Goal: Transaction & Acquisition: Purchase product/service

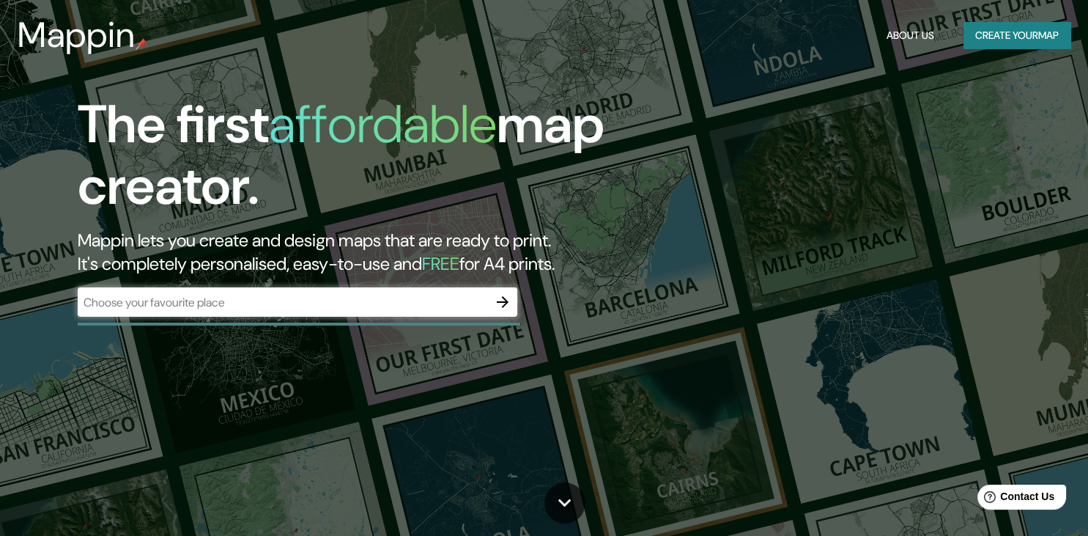
click at [360, 292] on div "​" at bounding box center [298, 301] width 440 height 29
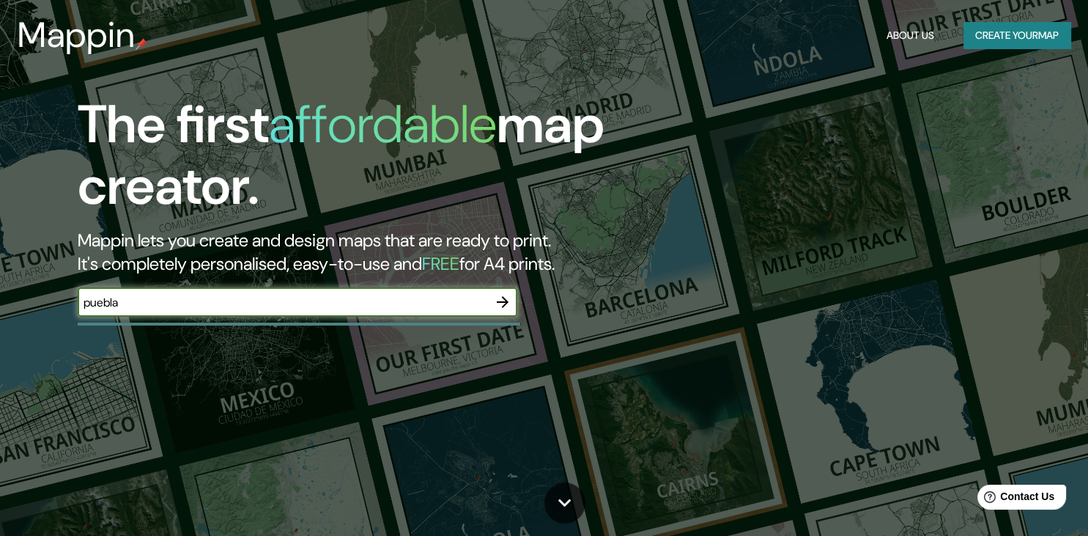
type input "puebla"
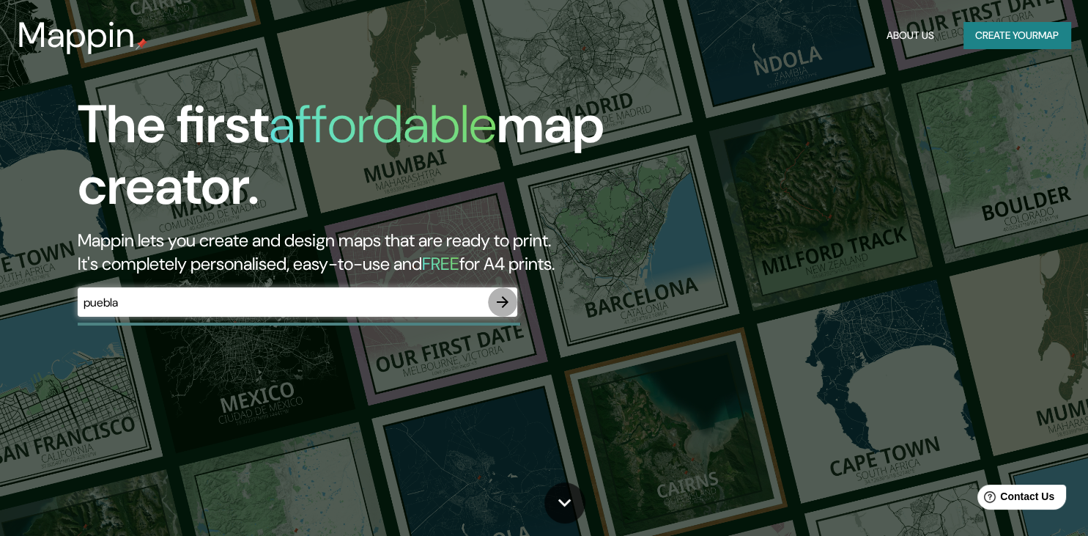
click at [501, 306] on icon "button" at bounding box center [503, 302] width 18 height 18
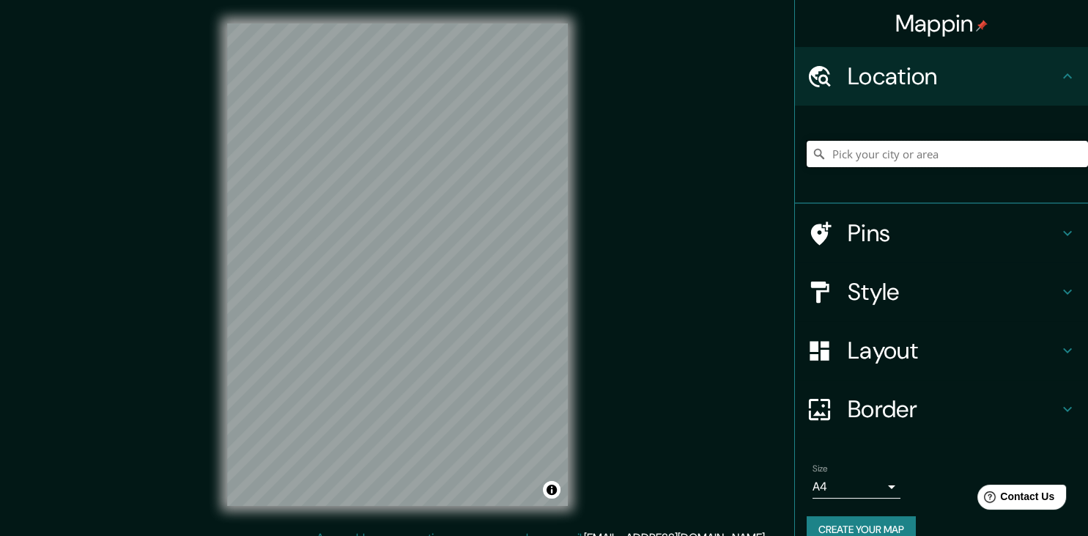
click at [886, 160] on input "Pick your city or area" at bounding box center [947, 154] width 281 height 26
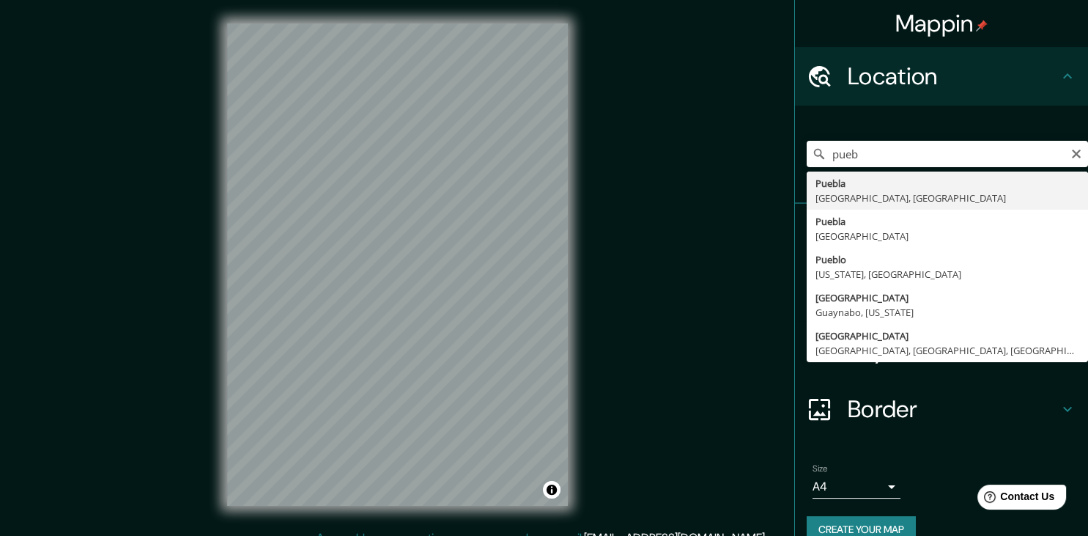
type input "[GEOGRAPHIC_DATA], [GEOGRAPHIC_DATA], [GEOGRAPHIC_DATA]"
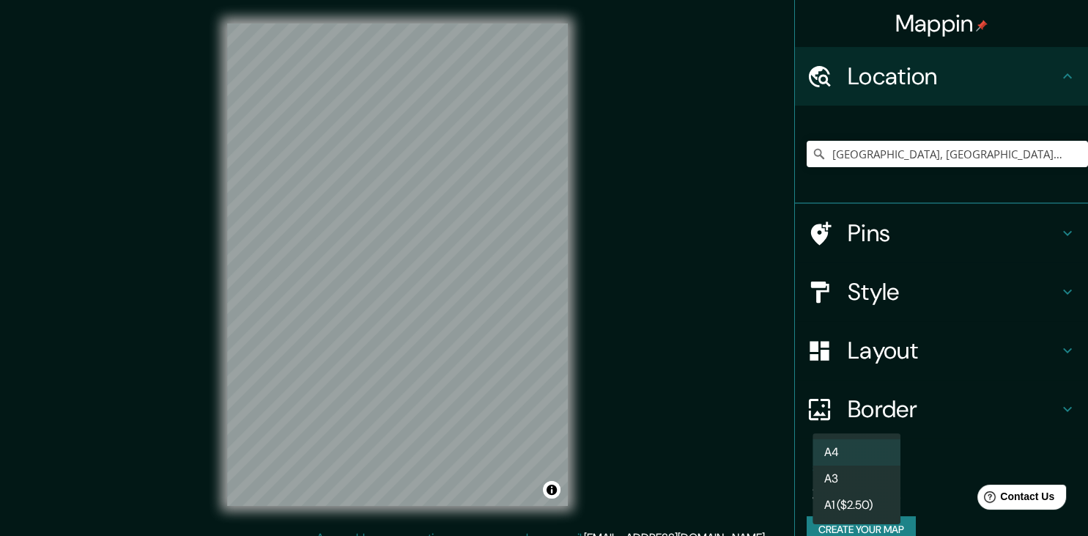
click at [891, 485] on body "Mappin Location [GEOGRAPHIC_DATA], [GEOGRAPHIC_DATA], [GEOGRAPHIC_DATA] Pins St…" at bounding box center [544, 268] width 1088 height 536
click at [942, 390] on div at bounding box center [544, 268] width 1088 height 536
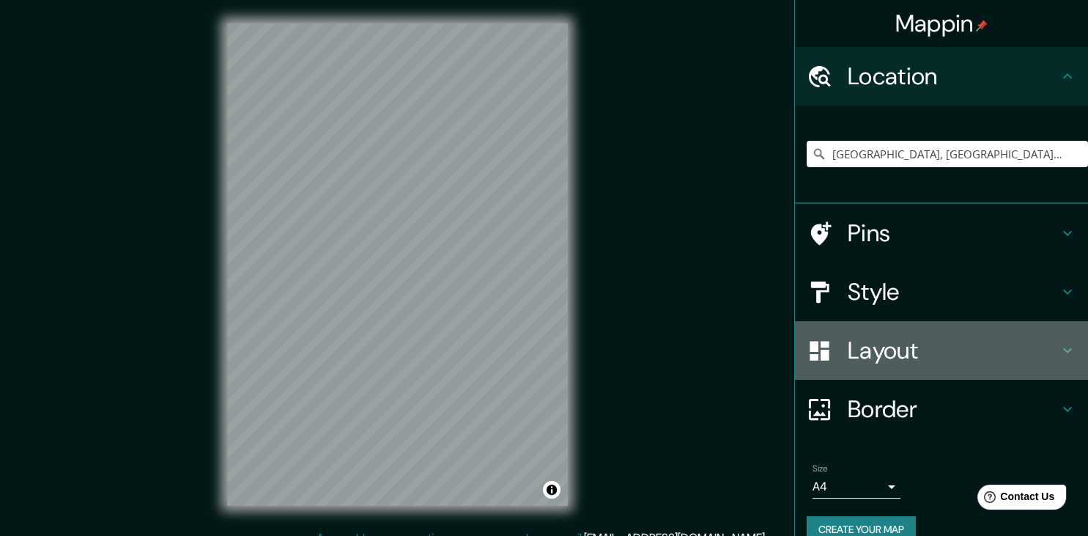
click at [904, 355] on h4 "Layout" at bounding box center [953, 350] width 211 height 29
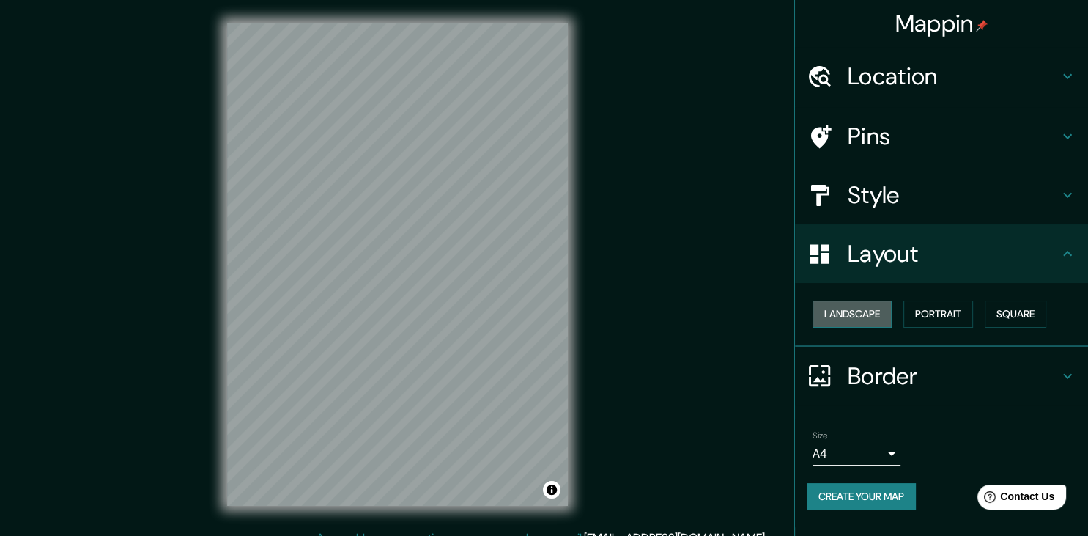
click at [870, 319] on button "Landscape" at bounding box center [851, 313] width 79 height 27
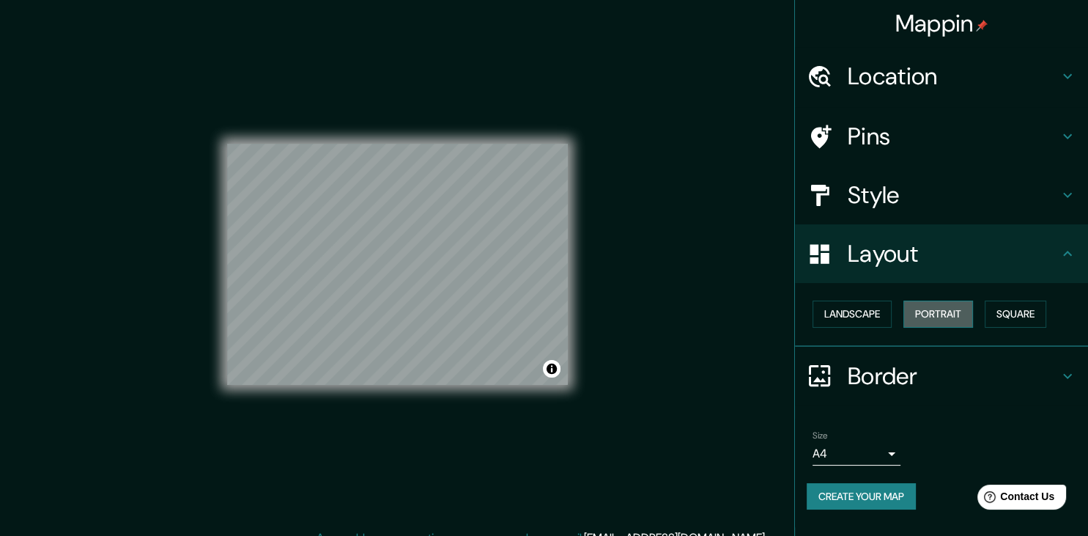
click at [919, 322] on button "Portrait" at bounding box center [938, 313] width 70 height 27
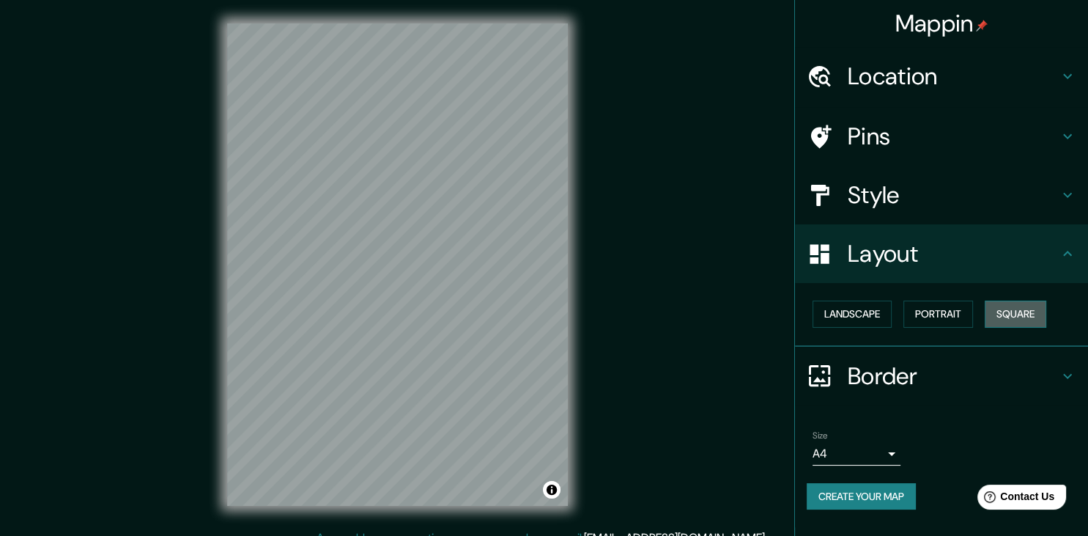
click at [1021, 315] on button "Square" at bounding box center [1016, 313] width 62 height 27
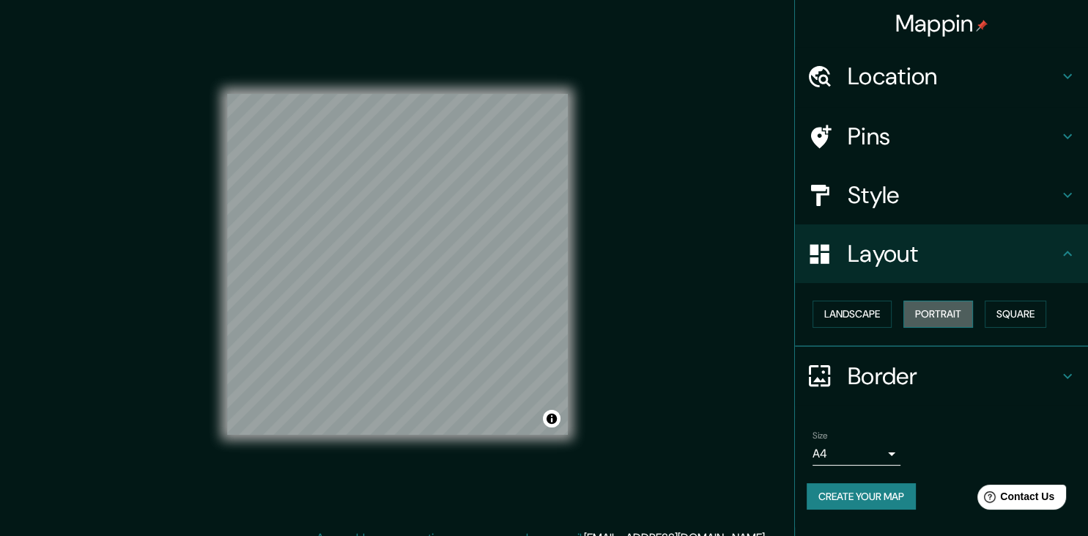
click at [949, 309] on button "Portrait" at bounding box center [938, 313] width 70 height 27
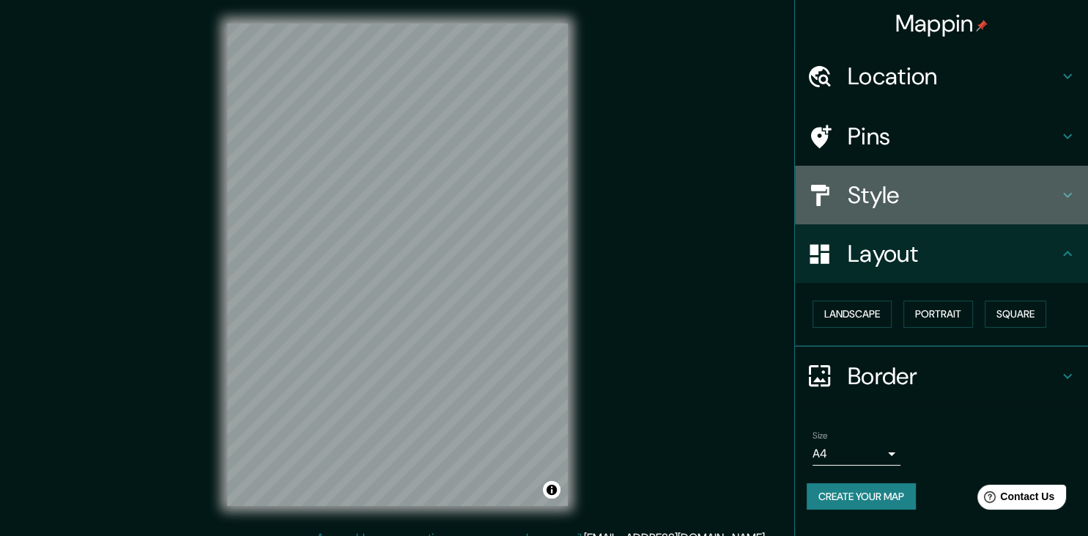
click at [889, 191] on h4 "Style" at bounding box center [953, 194] width 211 height 29
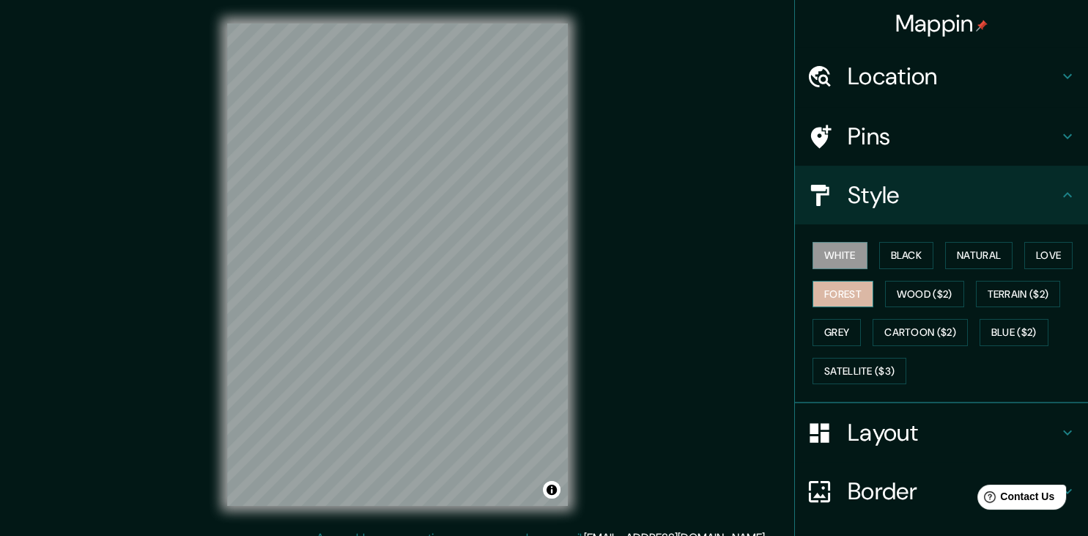
click at [850, 292] on button "Forest" at bounding box center [842, 294] width 61 height 27
click at [840, 328] on button "Grey" at bounding box center [836, 332] width 48 height 27
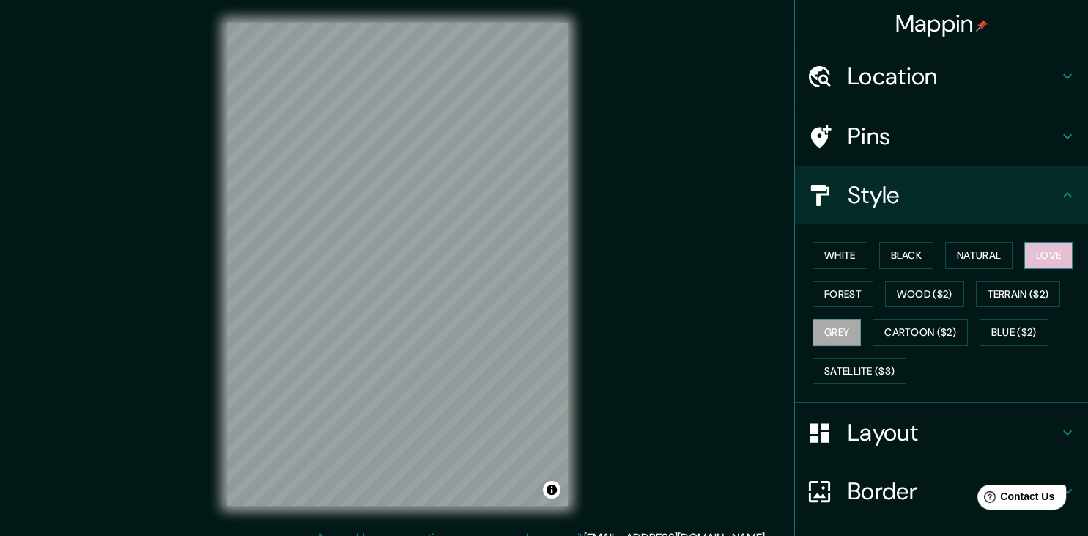
click at [1053, 259] on button "Love" at bounding box center [1048, 255] width 48 height 27
click at [998, 251] on button "Natural" at bounding box center [978, 255] width 67 height 27
